Goal: Book appointment/travel/reservation

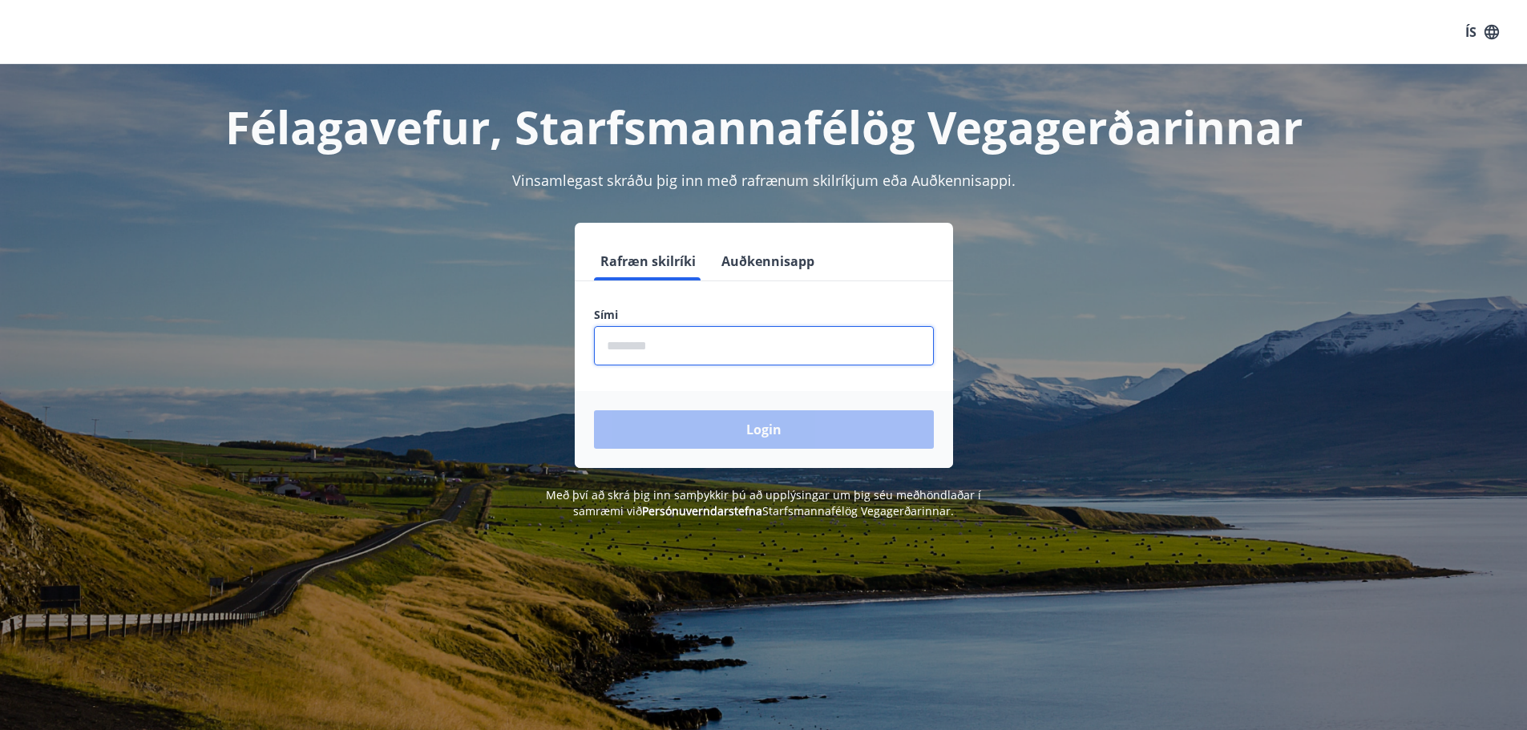
click at [630, 349] on input "phone" at bounding box center [764, 345] width 340 height 39
type input "********"
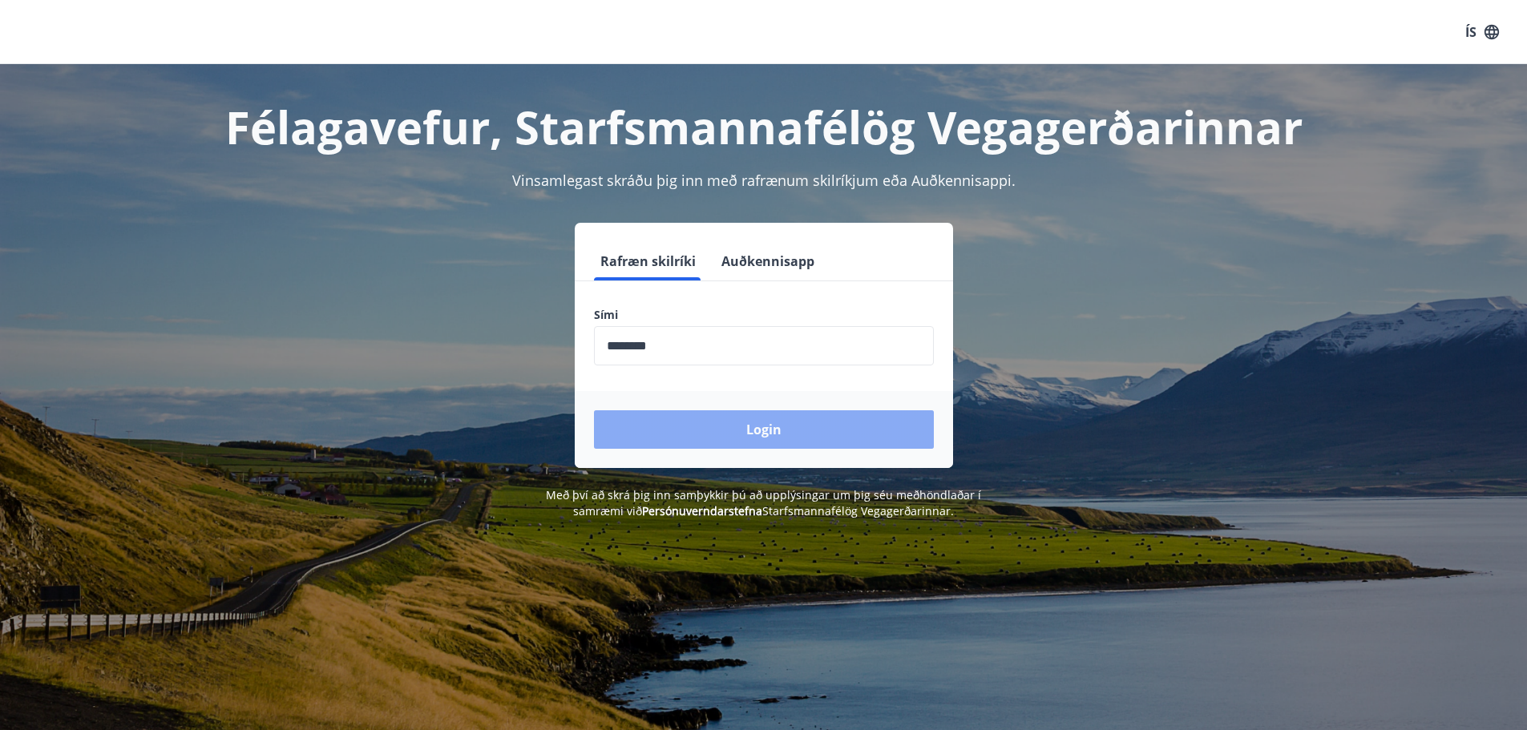
click at [763, 425] on button "Login" at bounding box center [764, 430] width 340 height 38
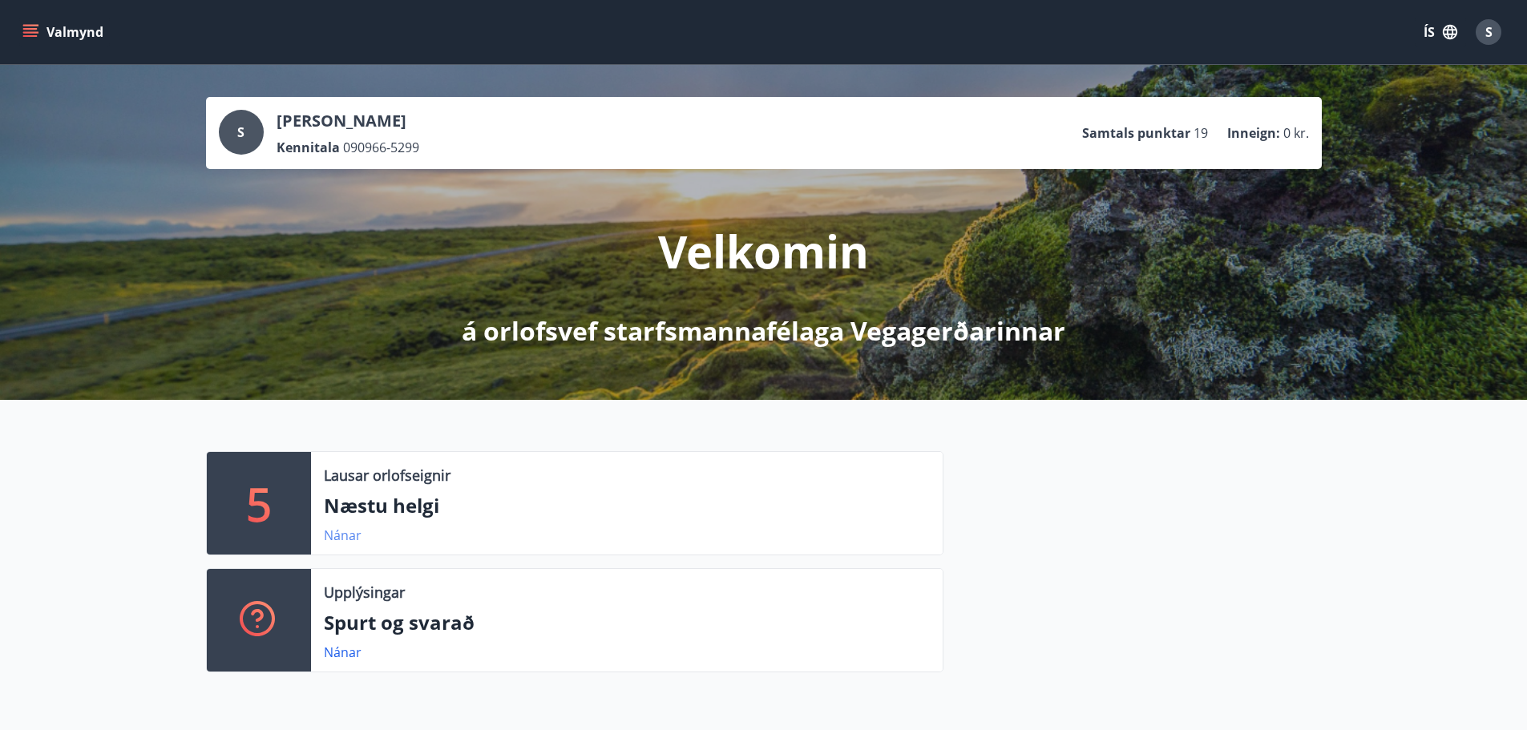
click at [335, 536] on link "Nánar" at bounding box center [343, 536] width 38 height 18
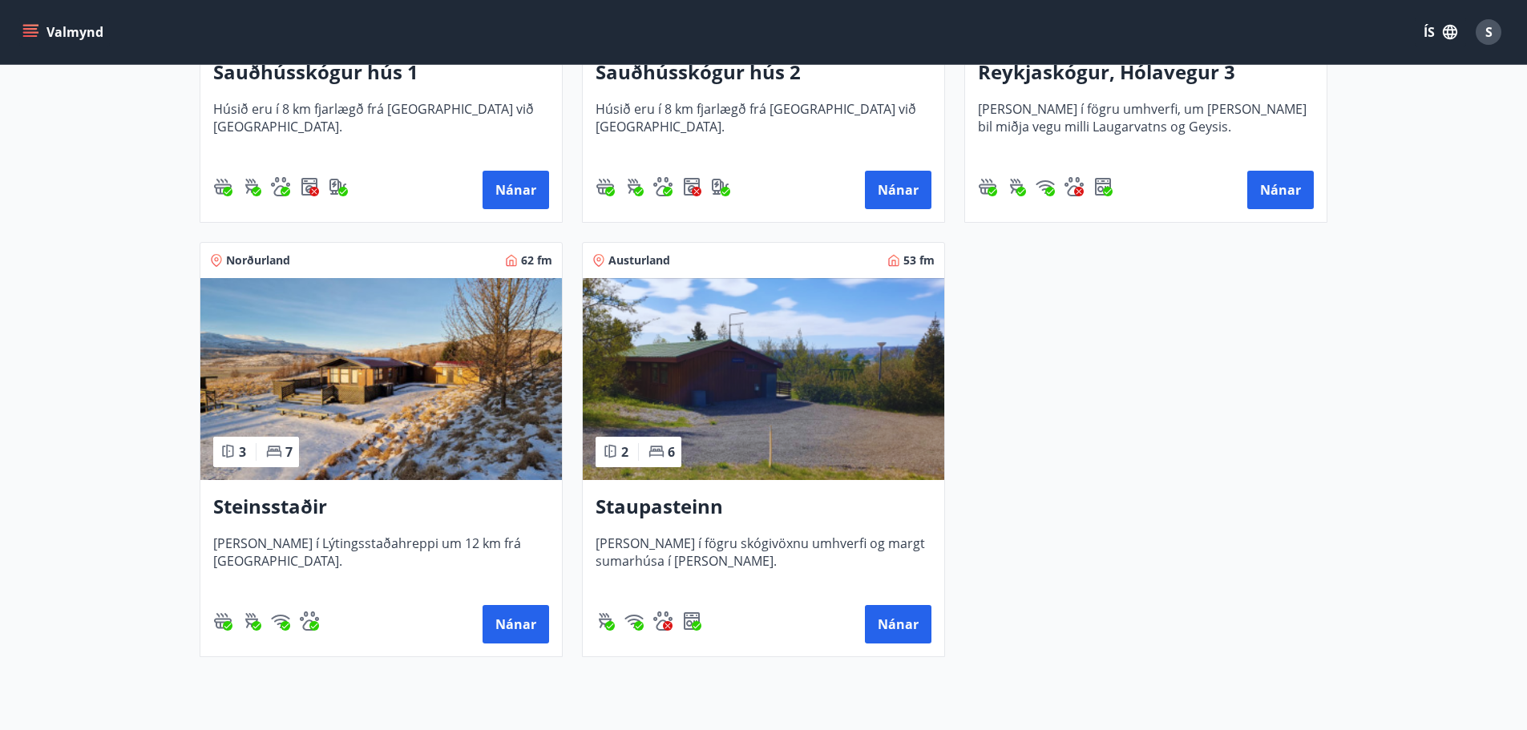
scroll to position [600, 0]
click at [903, 617] on button "Nánar" at bounding box center [898, 624] width 67 height 38
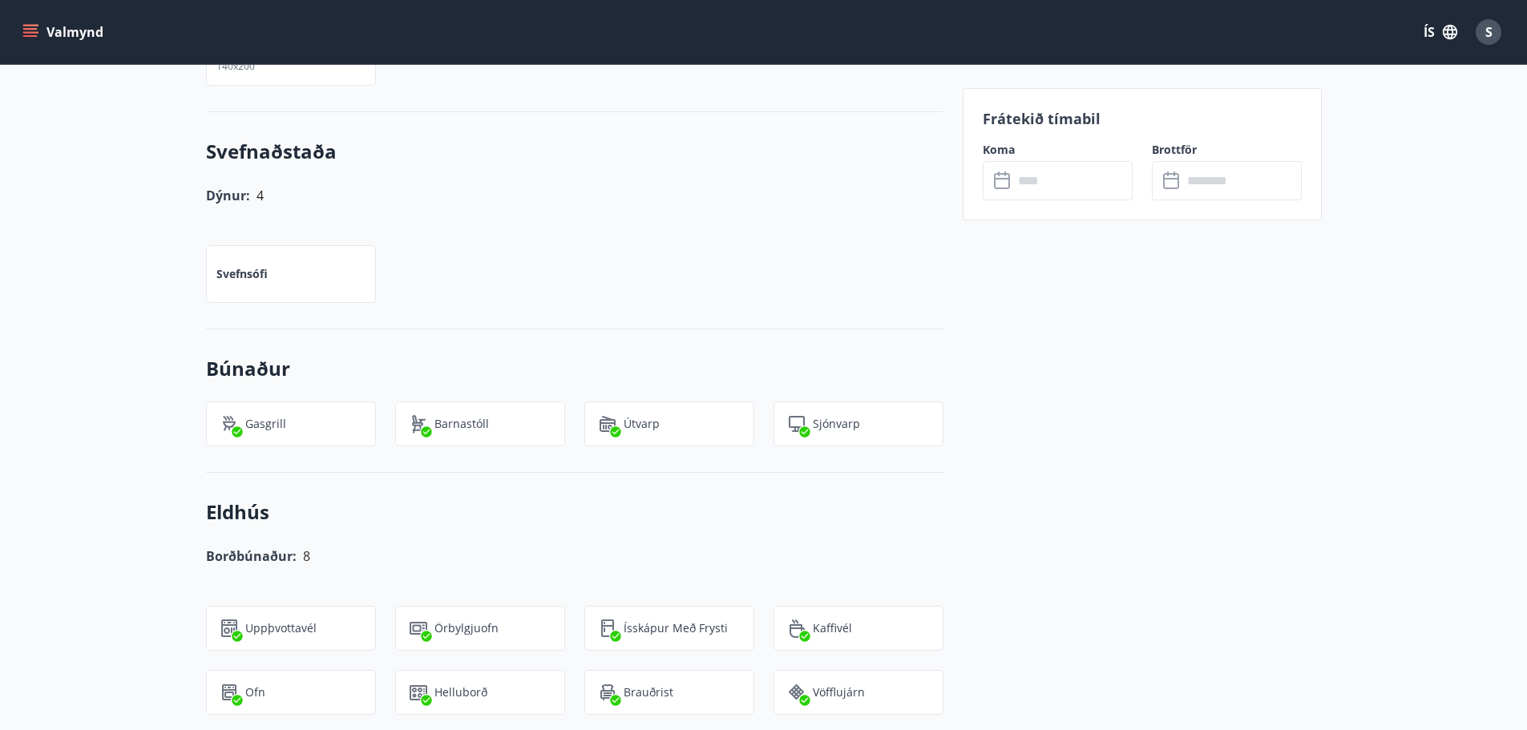
scroll to position [1037, 0]
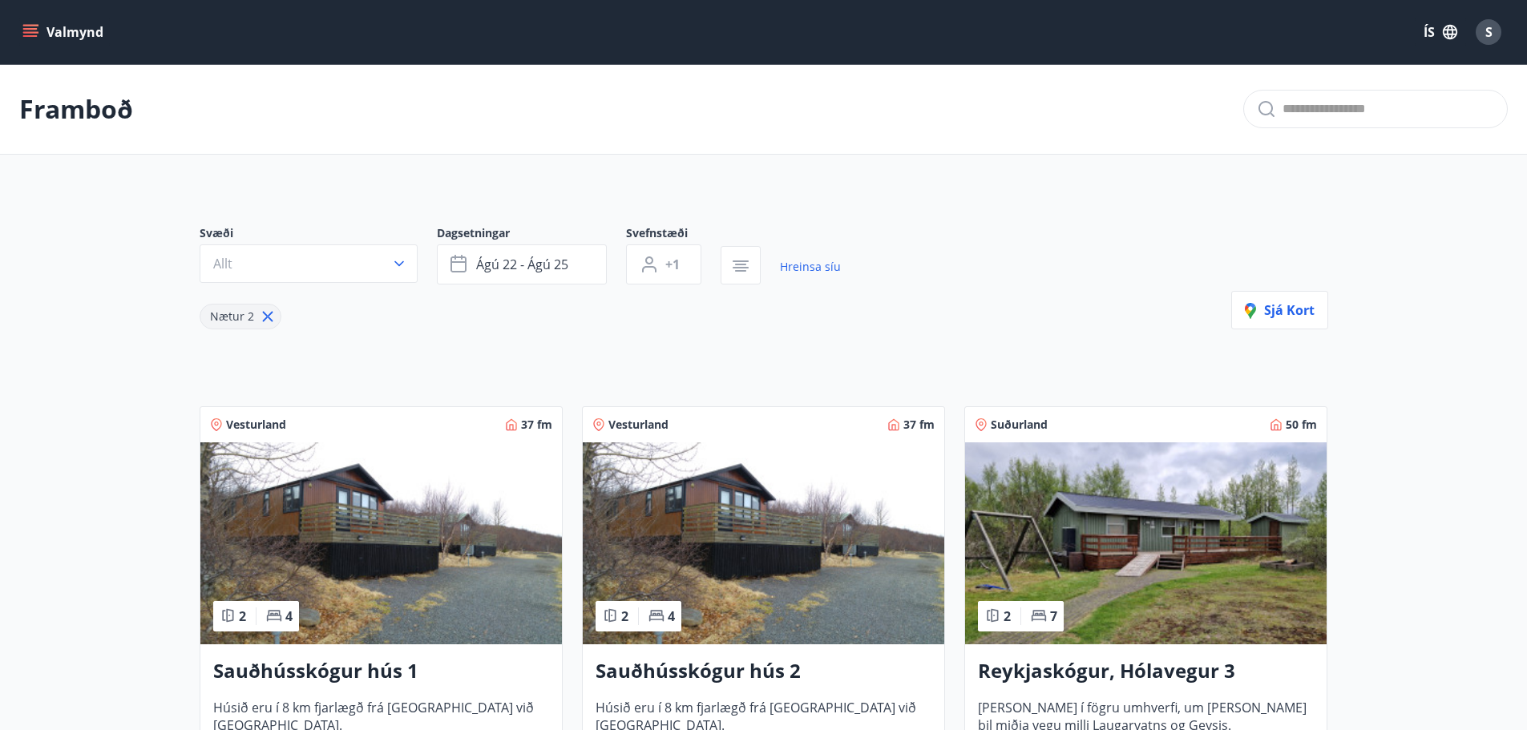
click at [30, 30] on icon "menu" at bounding box center [30, 29] width 14 height 2
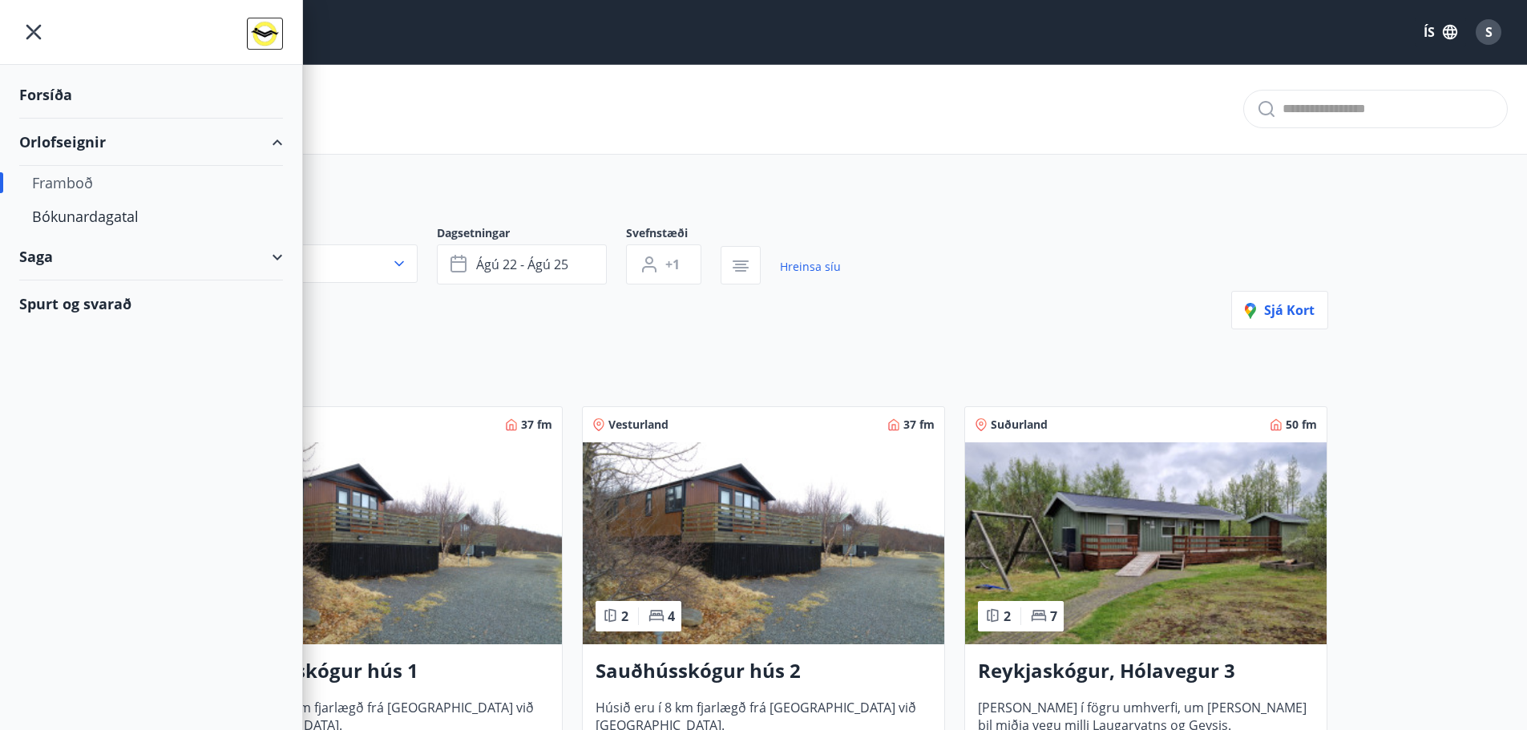
click at [67, 180] on div "Framboð" at bounding box center [151, 183] width 238 height 34
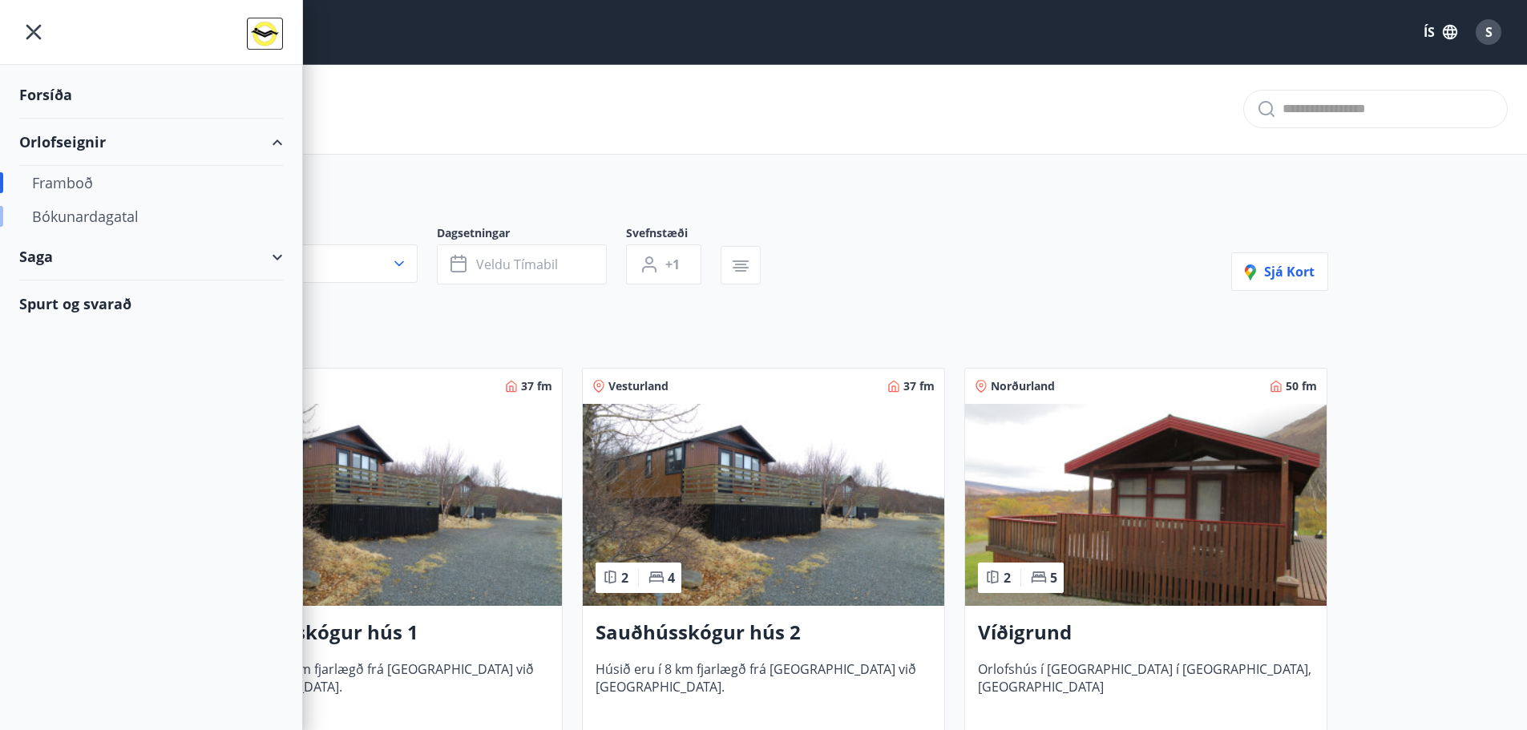
click at [73, 216] on div "Bókunardagatal" at bounding box center [151, 217] width 238 height 34
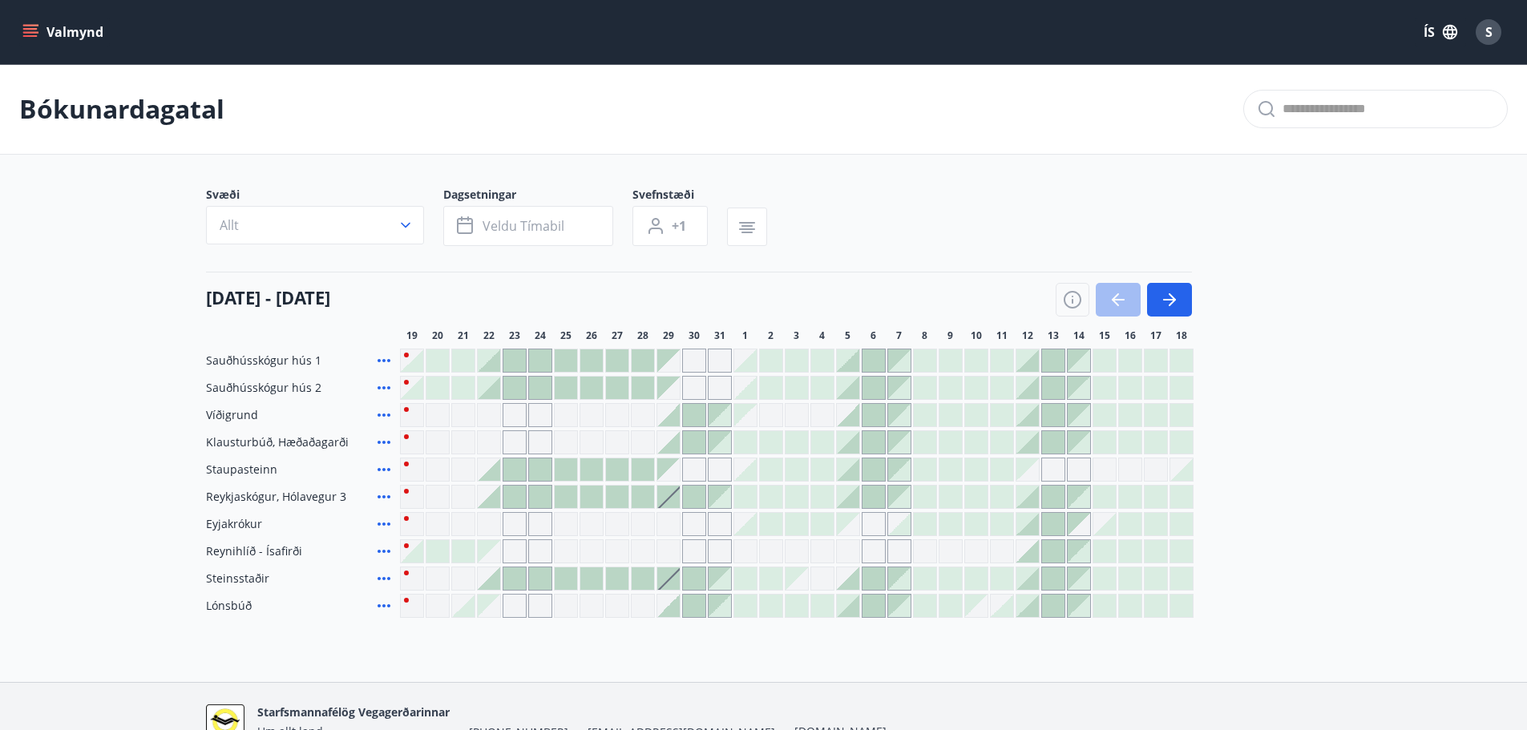
click at [571, 471] on div at bounding box center [566, 470] width 22 height 22
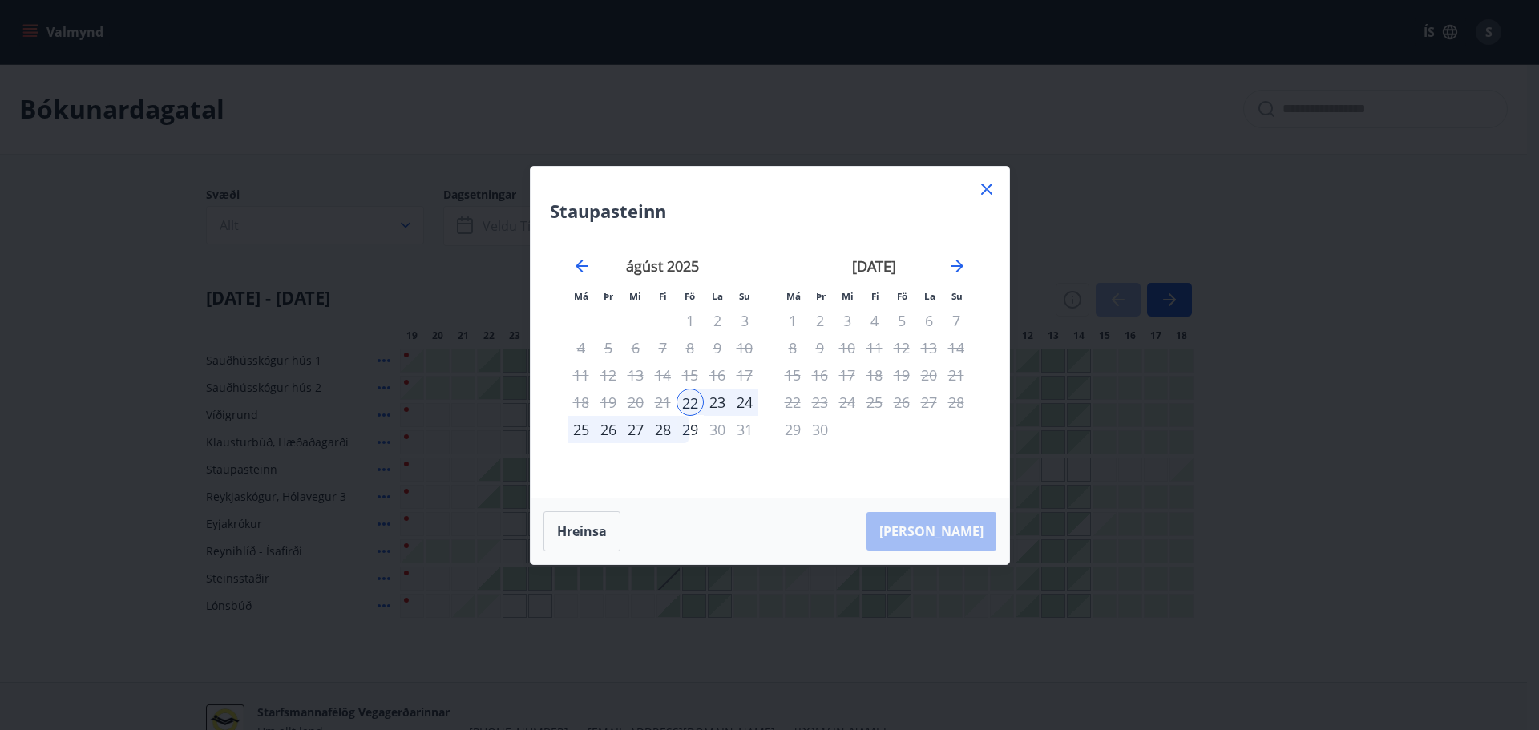
click at [721, 402] on div "23" at bounding box center [717, 402] width 27 height 27
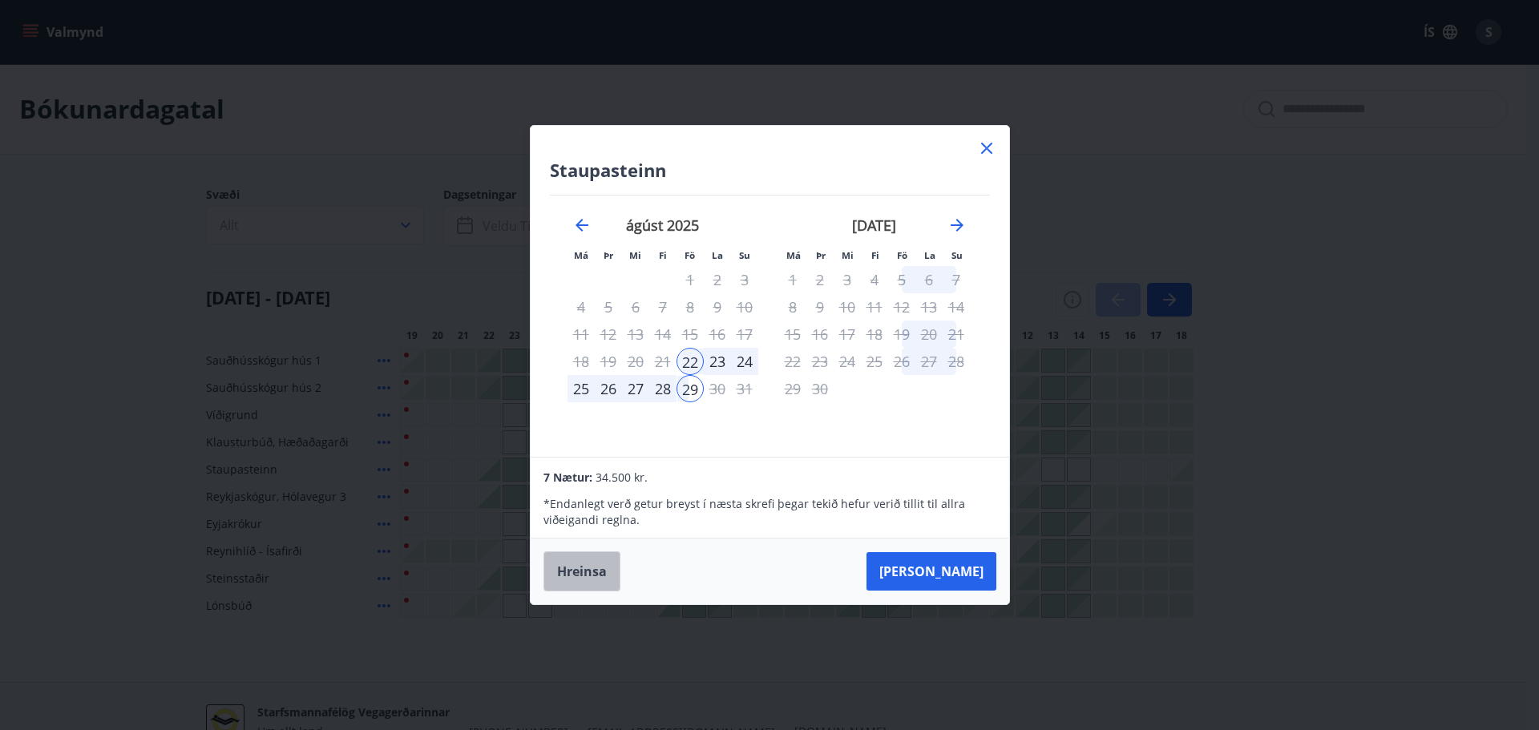
click at [579, 570] on button "Hreinsa" at bounding box center [582, 572] width 77 height 40
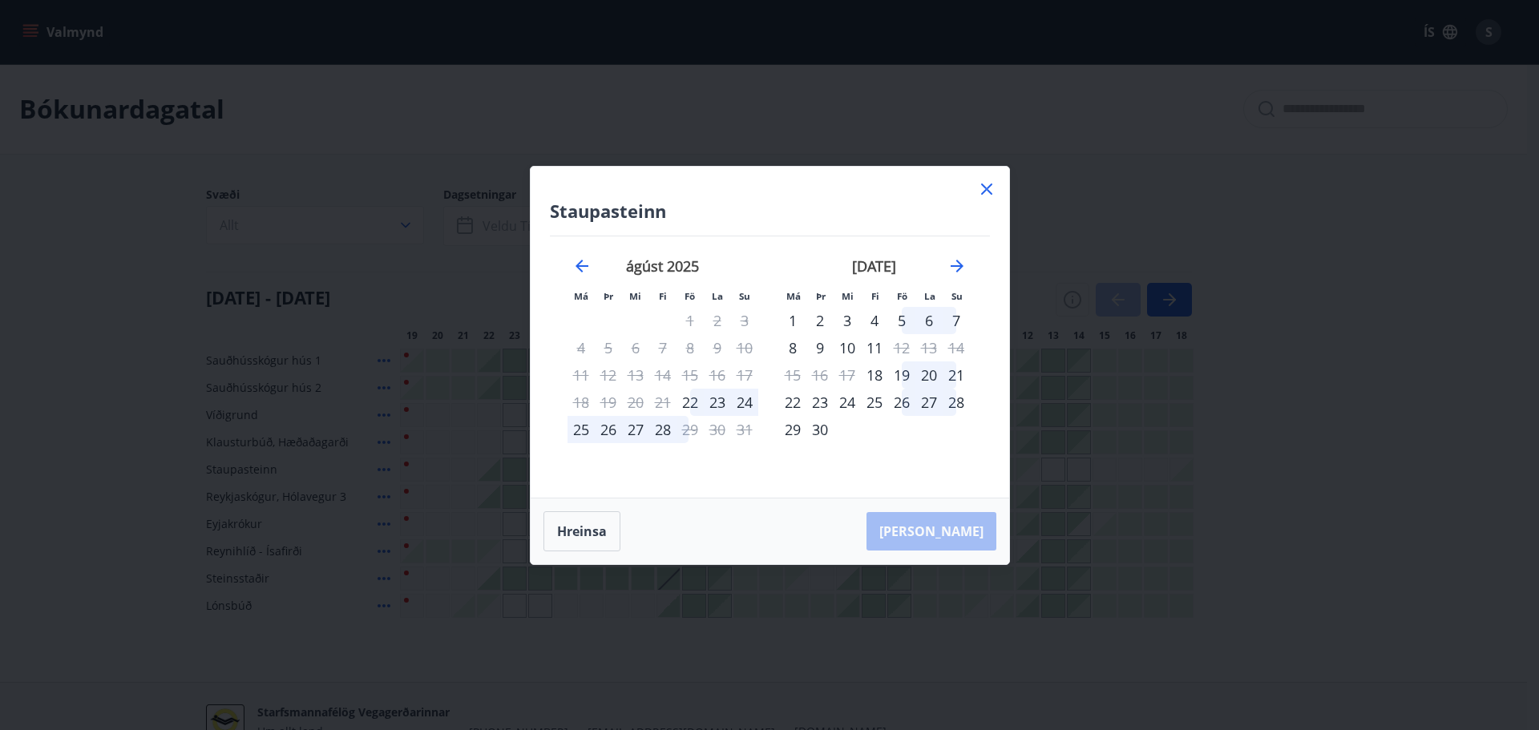
click at [580, 427] on div "25" at bounding box center [581, 429] width 27 height 27
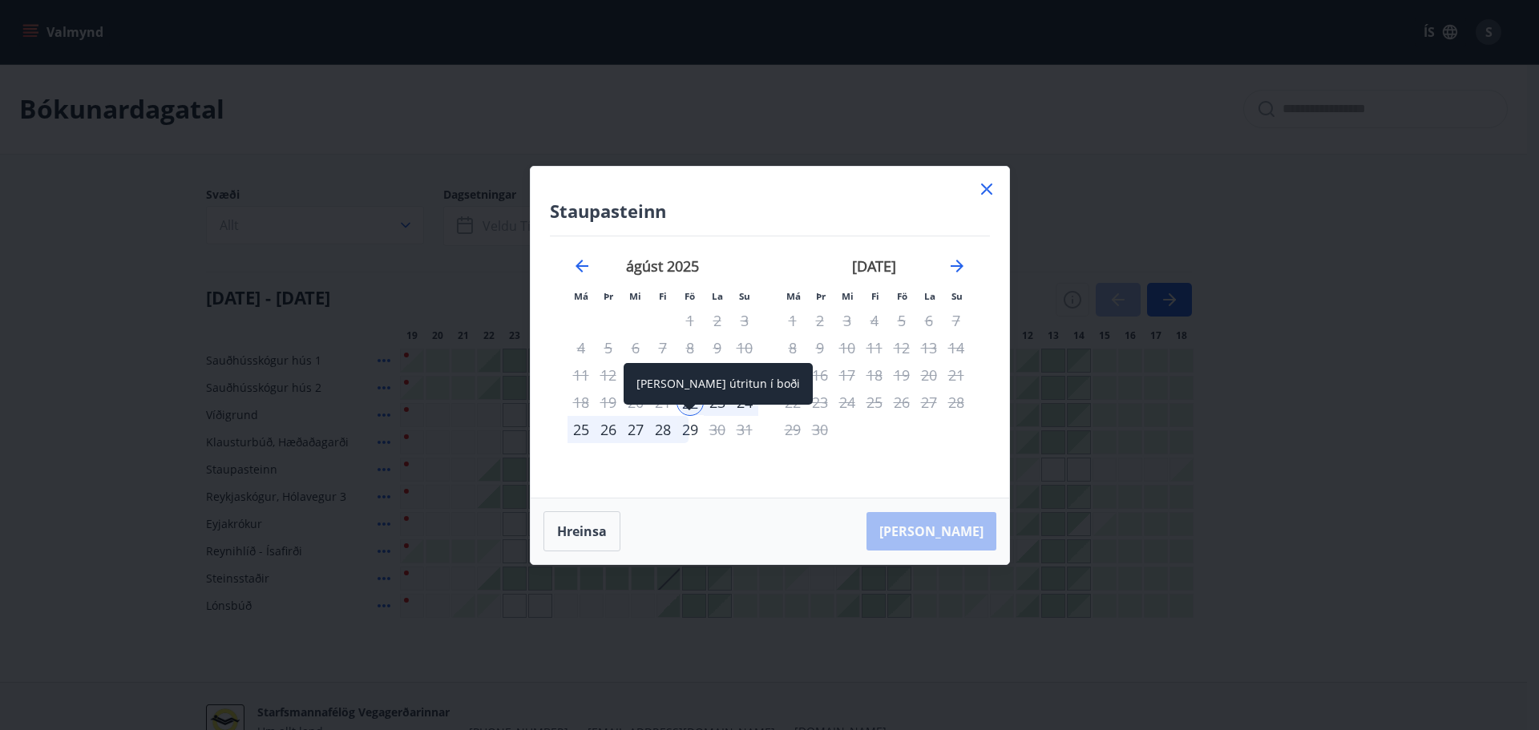
click at [690, 427] on div "29" at bounding box center [690, 429] width 27 height 27
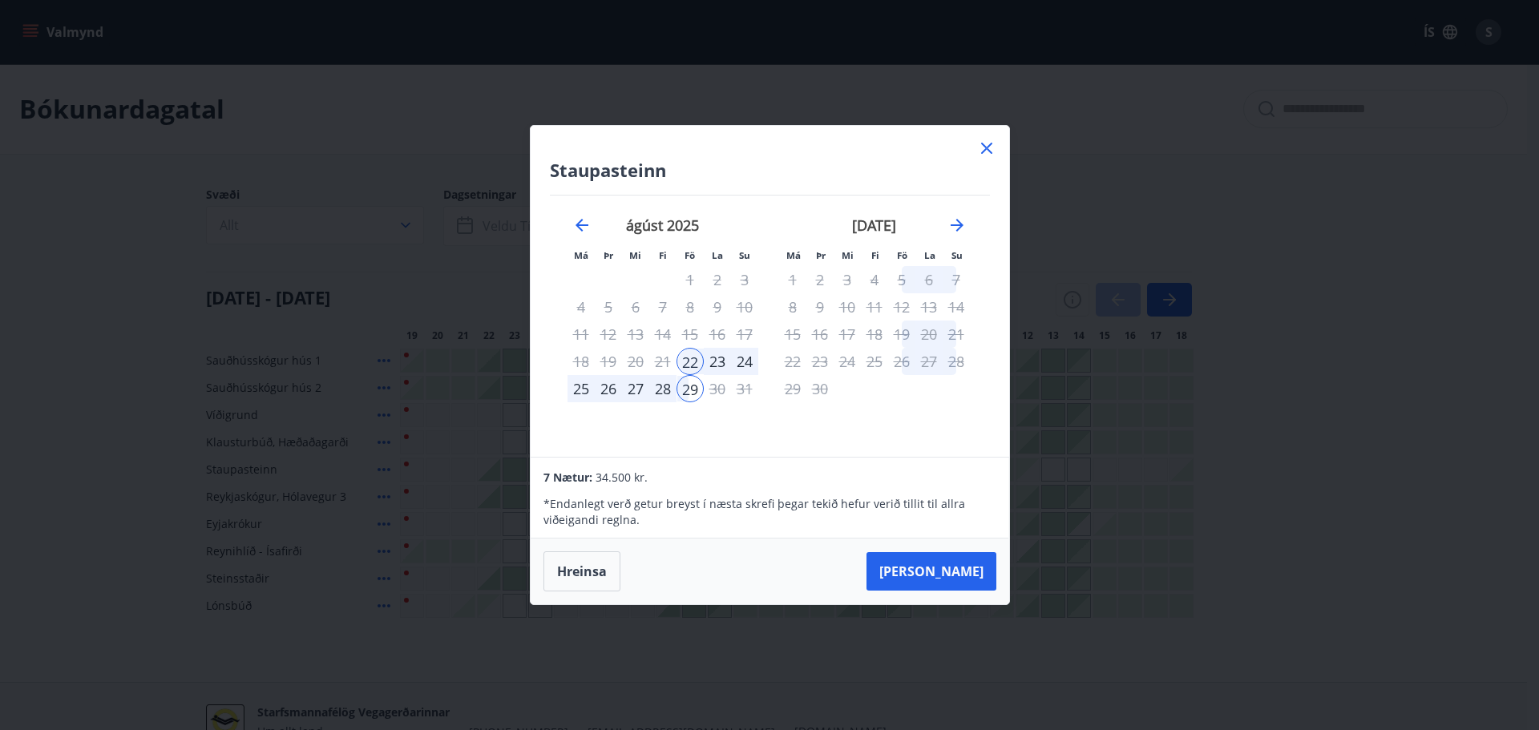
click at [987, 152] on icon at bounding box center [986, 148] width 19 height 19
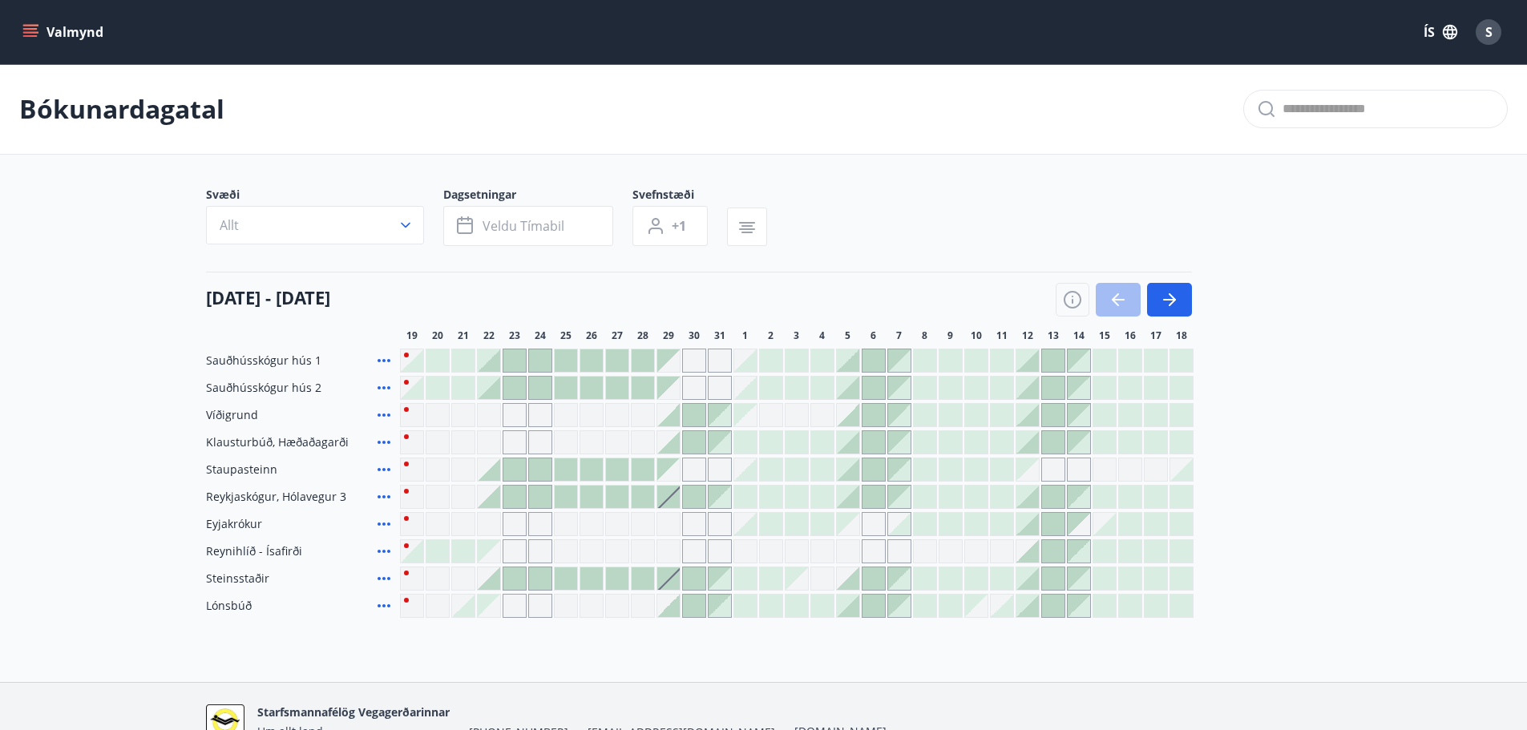
click at [565, 605] on div "Gráir dagar eru ekki bókanlegir" at bounding box center [566, 606] width 24 height 24
click at [581, 641] on div "Bókunardagatal Svæði Allt Dagsetningar Veldu tímabil Svefnstæði +1 [DATE] - [DA…" at bounding box center [763, 373] width 1527 height 618
click at [749, 501] on div at bounding box center [745, 497] width 22 height 22
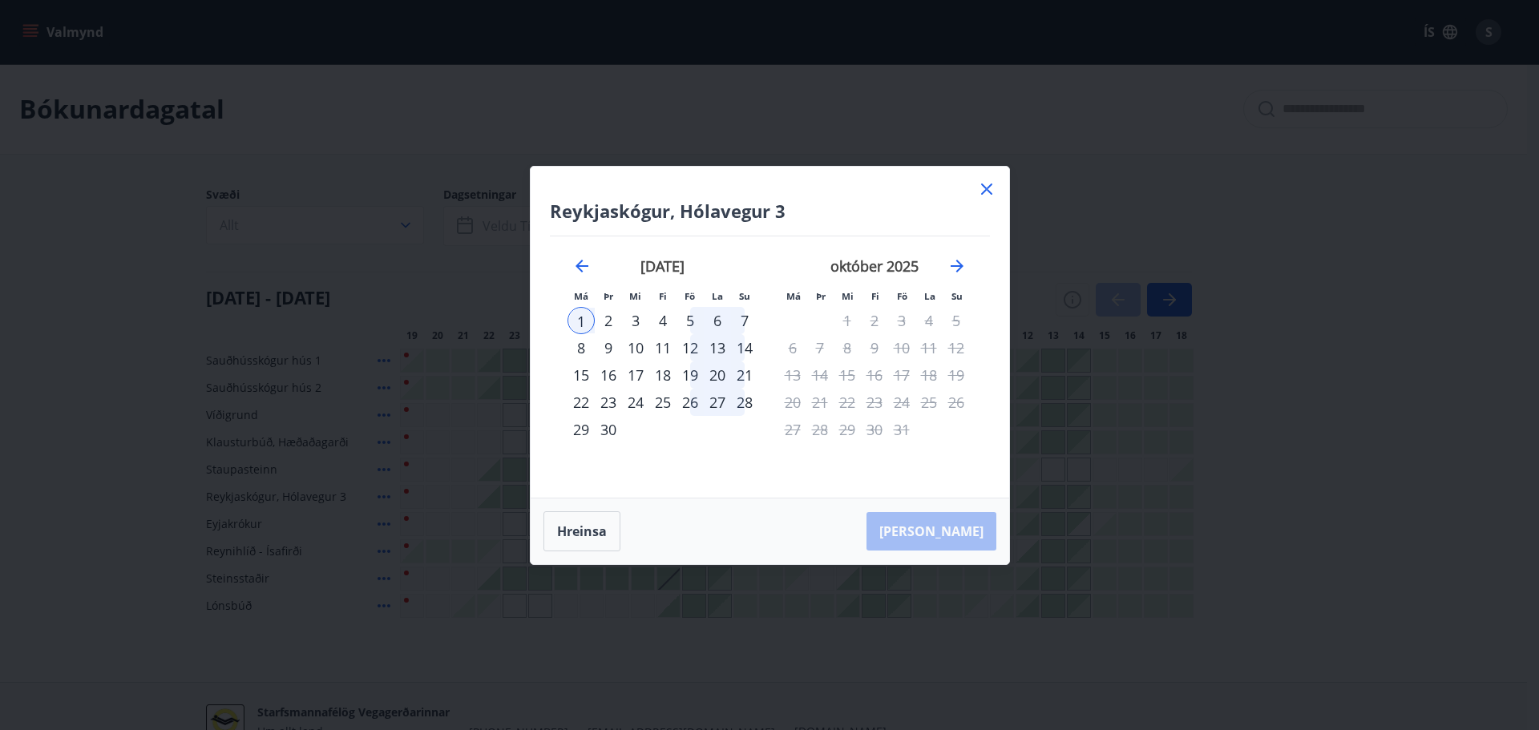
click at [608, 314] on div "2" at bounding box center [608, 320] width 27 height 27
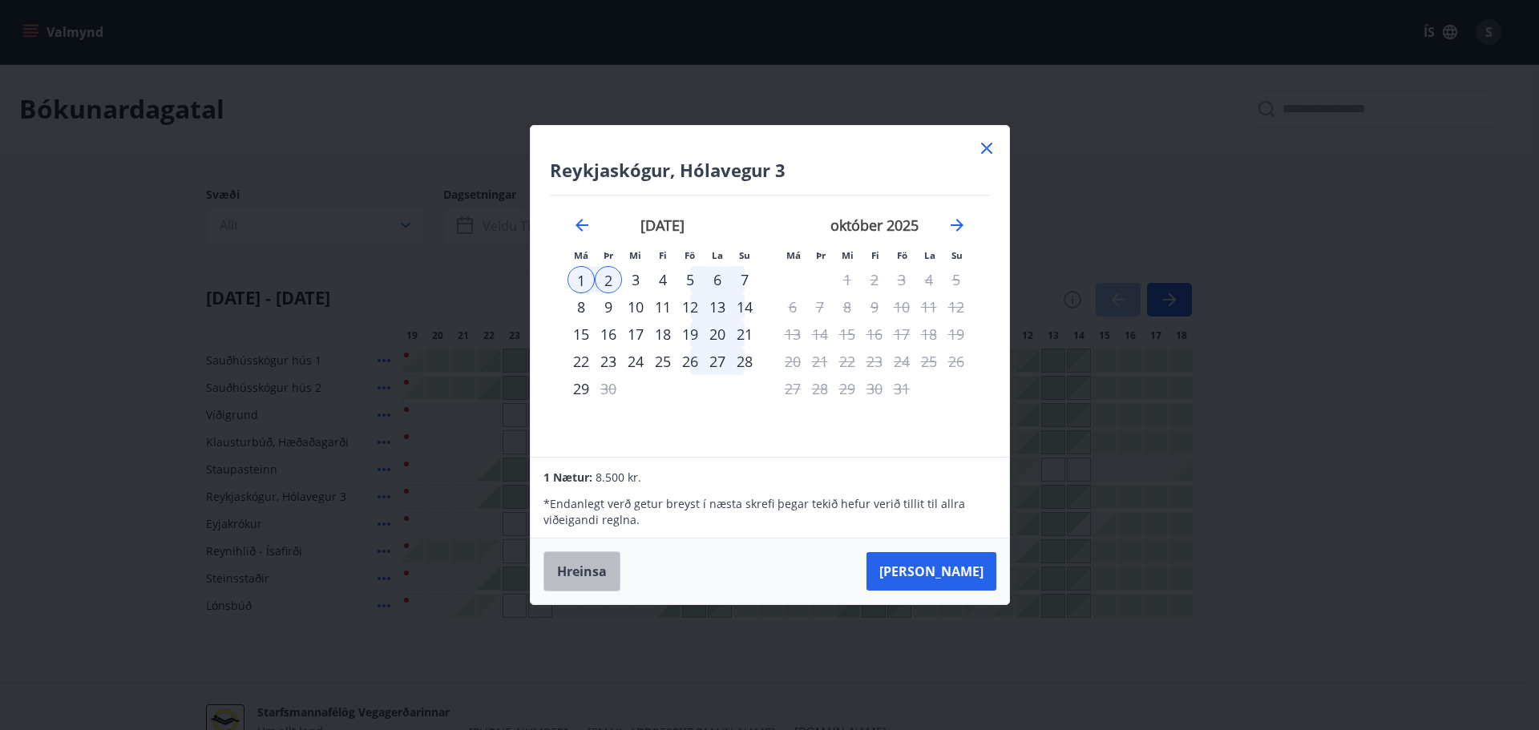
click at [589, 564] on button "Hreinsa" at bounding box center [582, 572] width 77 height 40
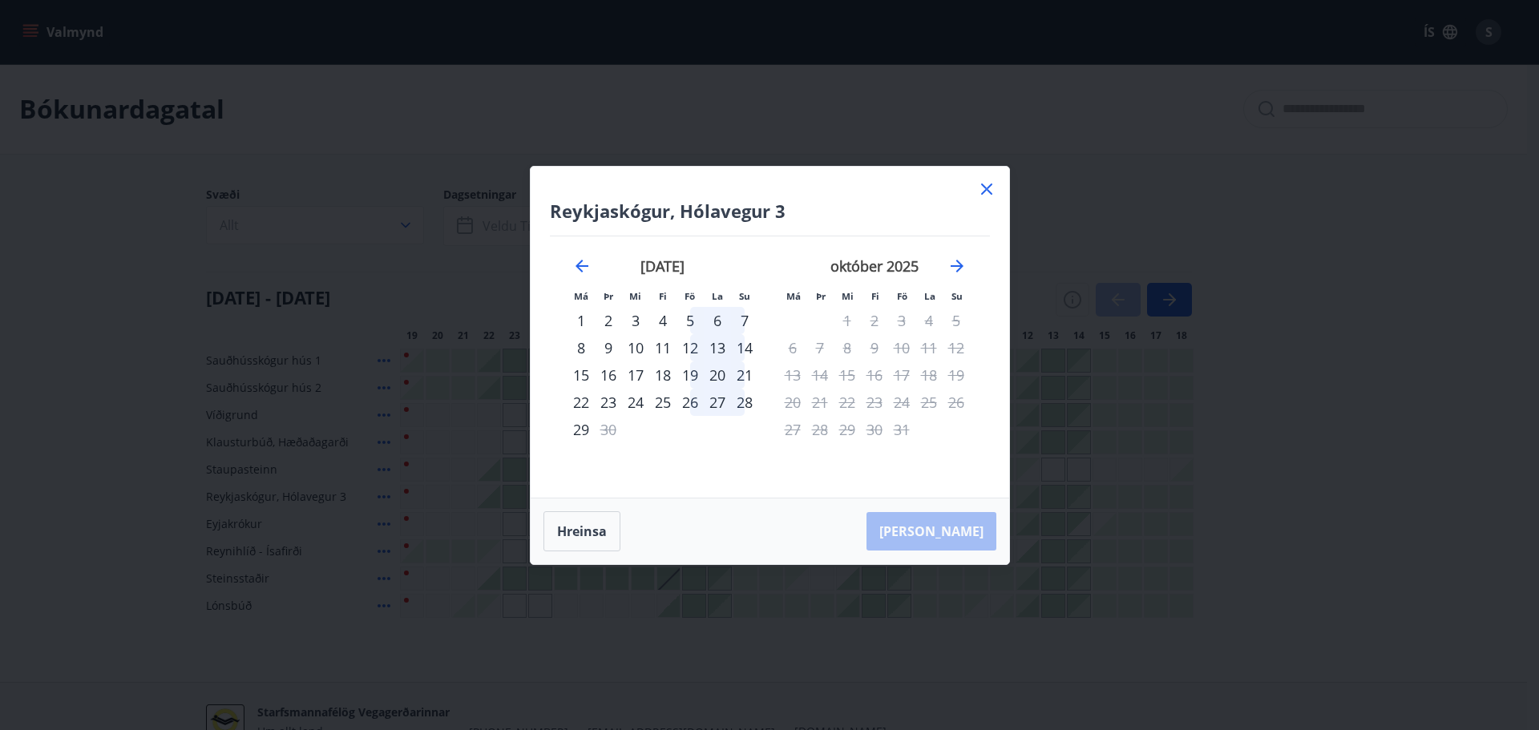
click at [986, 191] on icon at bounding box center [986, 189] width 19 height 19
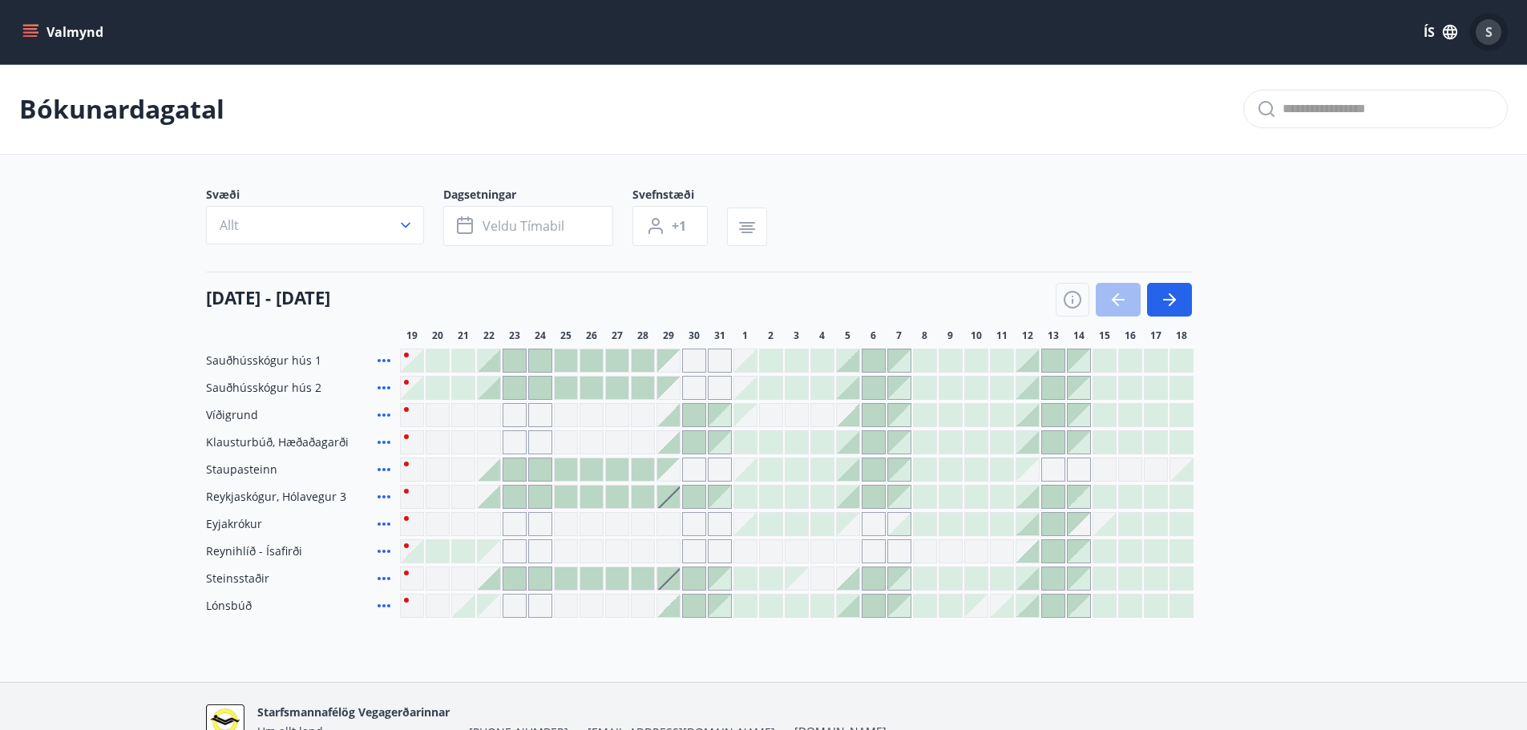
click at [1489, 29] on span "S" at bounding box center [1489, 32] width 7 height 18
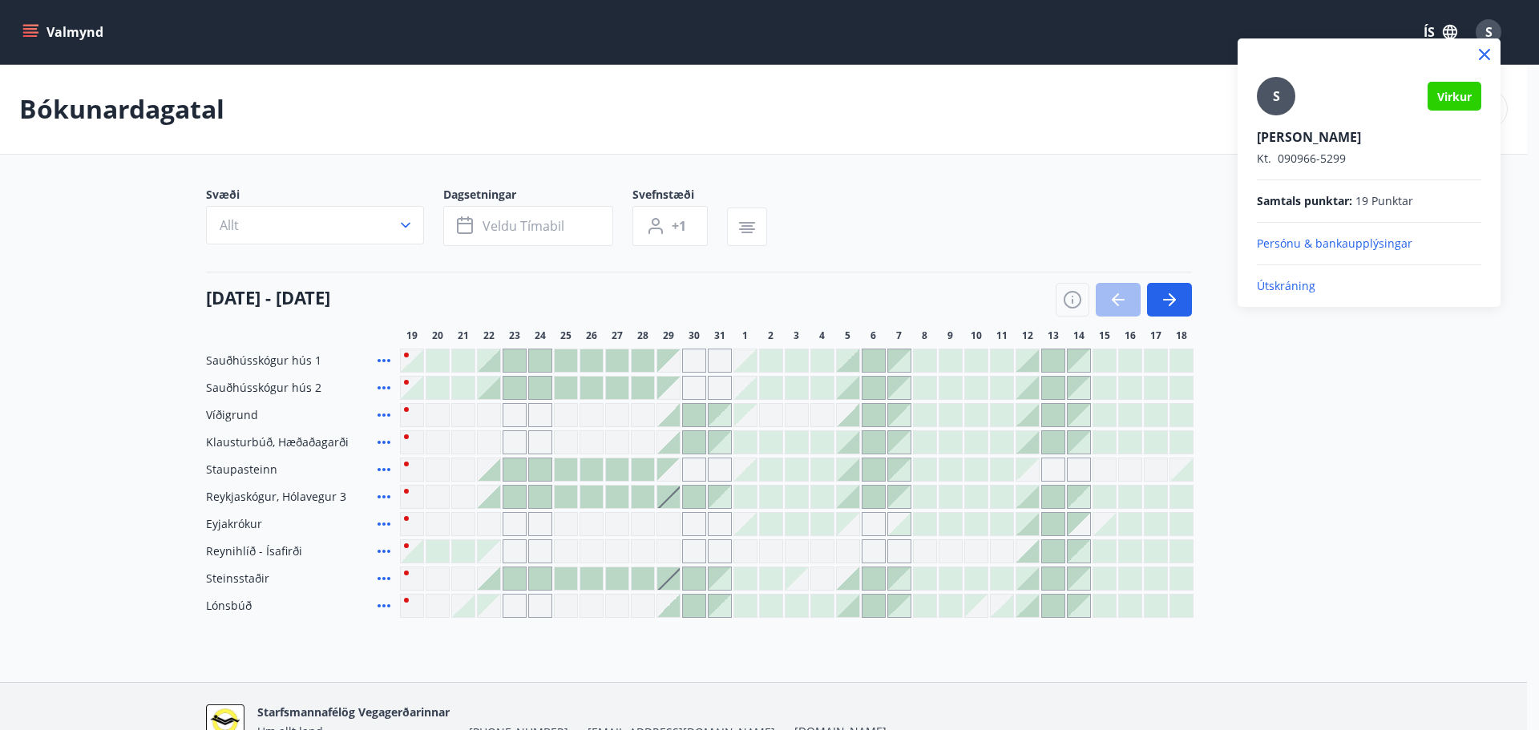
click at [1285, 285] on p "Útskráning" at bounding box center [1369, 286] width 224 height 16
